Goal: Transaction & Acquisition: Purchase product/service

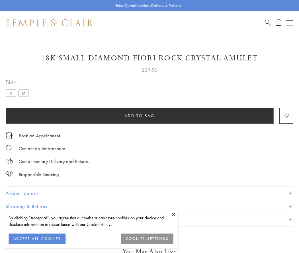
scroll to position [0, 0]
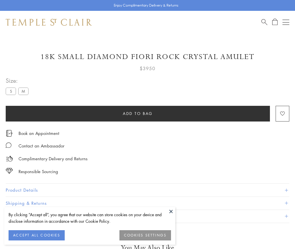
click at [137, 113] on span "Add to bag" at bounding box center [138, 113] width 30 height 6
